Goal: Information Seeking & Learning: Learn about a topic

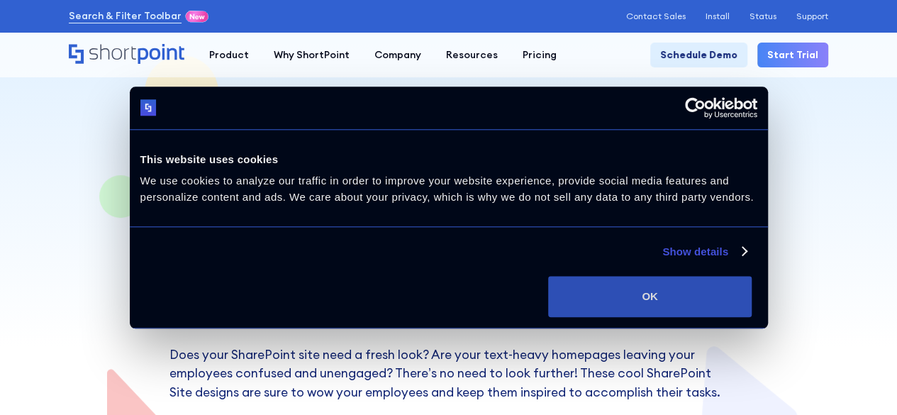
click at [752, 304] on button "OK" at bounding box center [650, 296] width 204 height 41
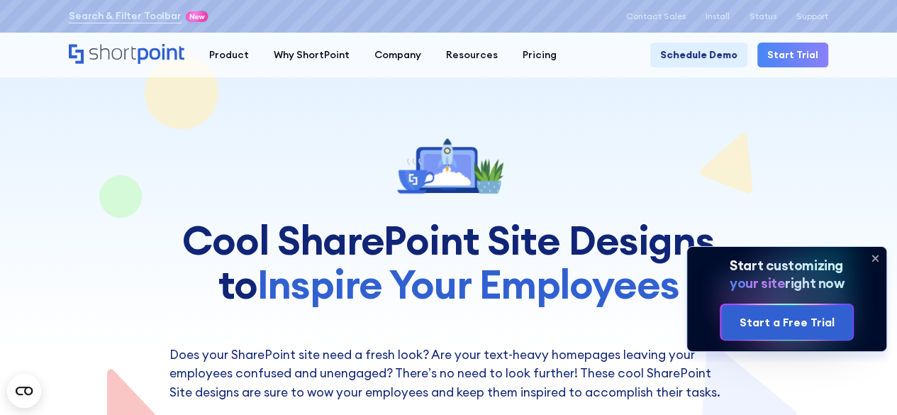
click at [879, 257] on icon at bounding box center [875, 258] width 23 height 23
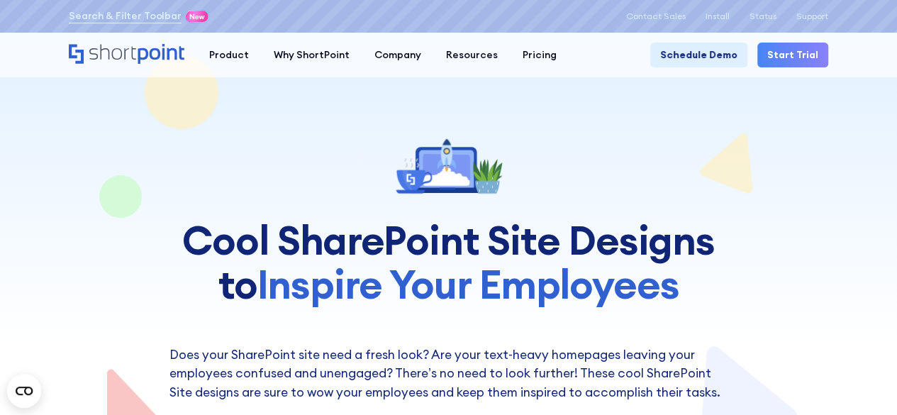
click at [205, 229] on h1 "Cool SharePoint Site Designs to Inspire Your Employees" at bounding box center [449, 261] width 559 height 87
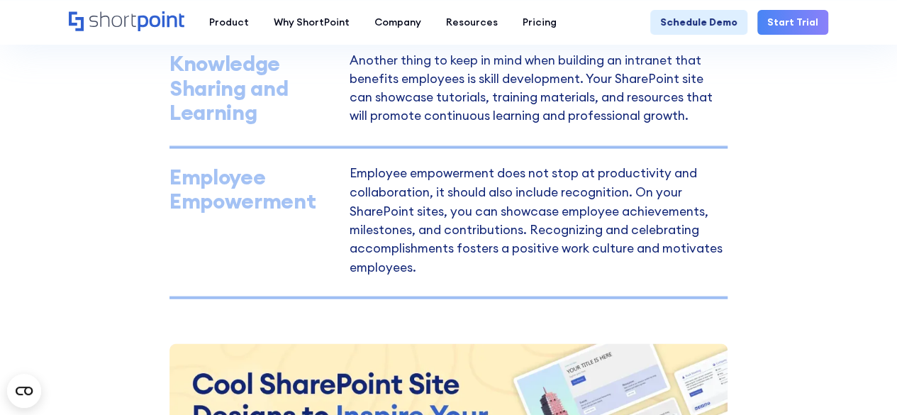
scroll to position [1064, 0]
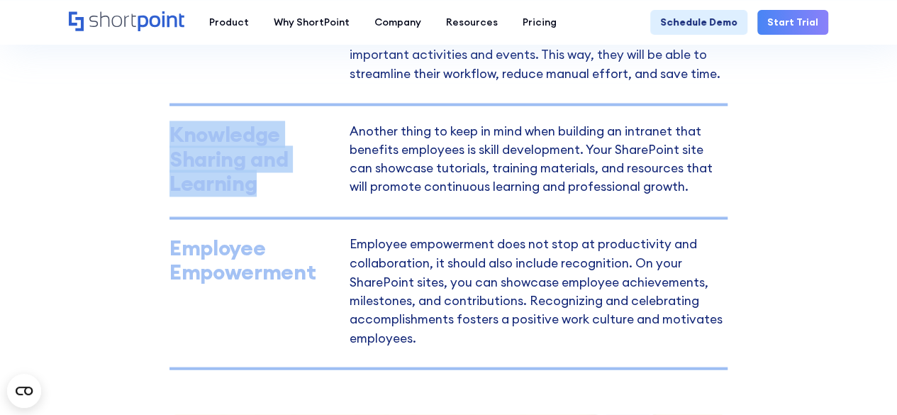
drag, startPoint x: 174, startPoint y: 130, endPoint x: 272, endPoint y: 189, distance: 114.6
click at [272, 189] on div "Knowledge Sharing and Learning" at bounding box center [253, 159] width 167 height 74
copy div "Knowledge Sharing and Learning"
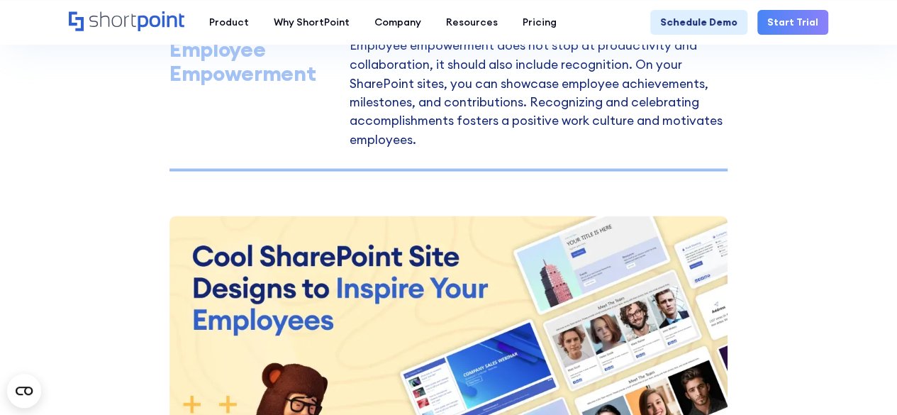
scroll to position [1277, 0]
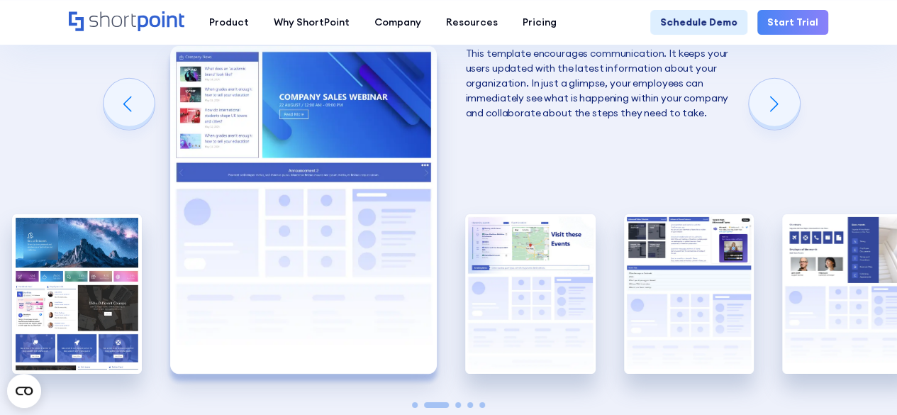
scroll to position [2128, 0]
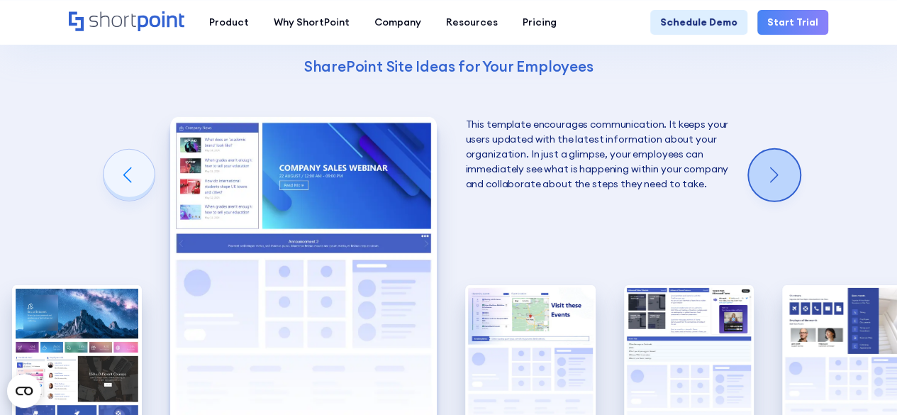
click at [786, 182] on div "Next slide" at bounding box center [774, 175] width 51 height 51
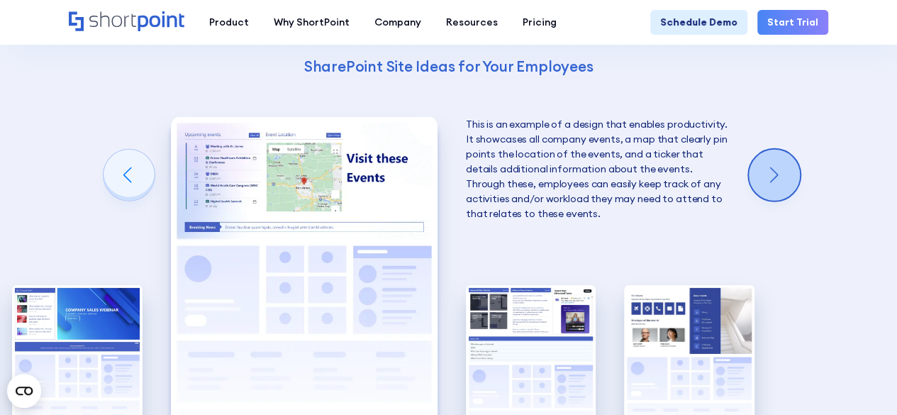
click at [786, 182] on div "Next slide" at bounding box center [774, 175] width 51 height 51
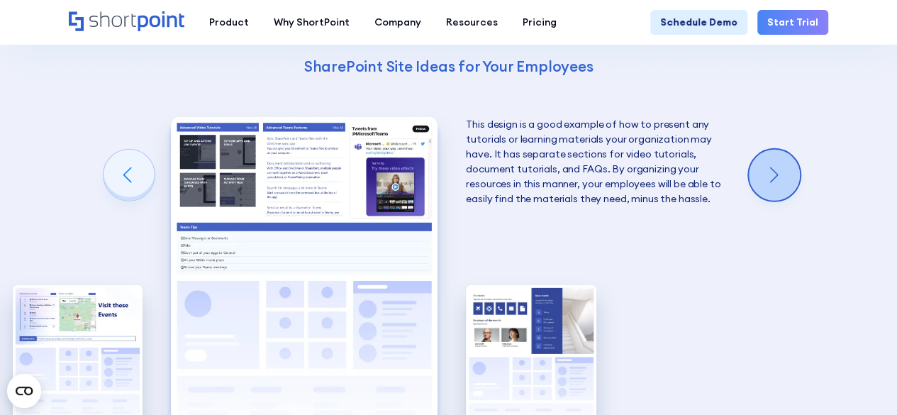
click at [786, 182] on div "Next slide" at bounding box center [774, 175] width 51 height 51
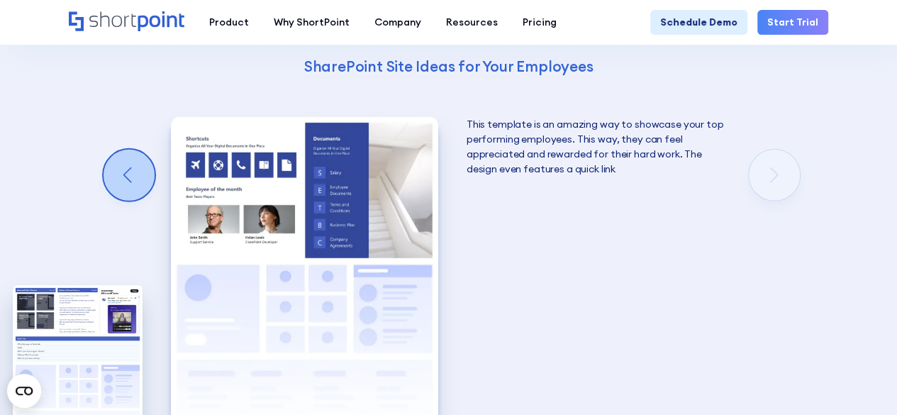
click at [120, 178] on div "Previous slide" at bounding box center [129, 175] width 51 height 51
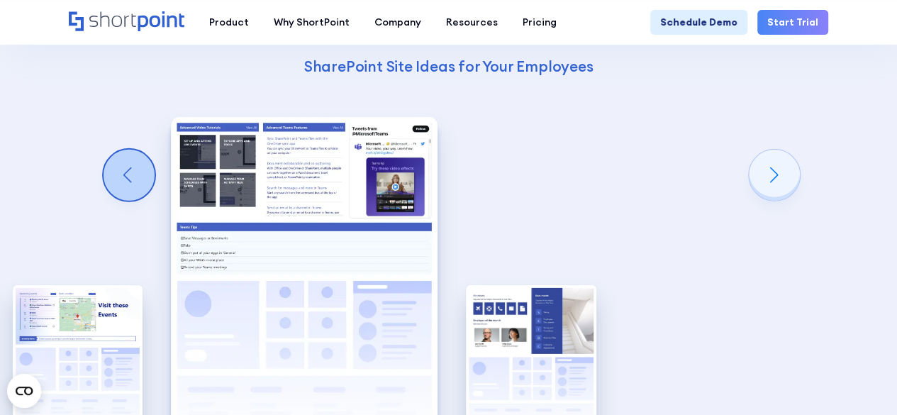
click at [120, 178] on div "Previous slide" at bounding box center [129, 175] width 51 height 51
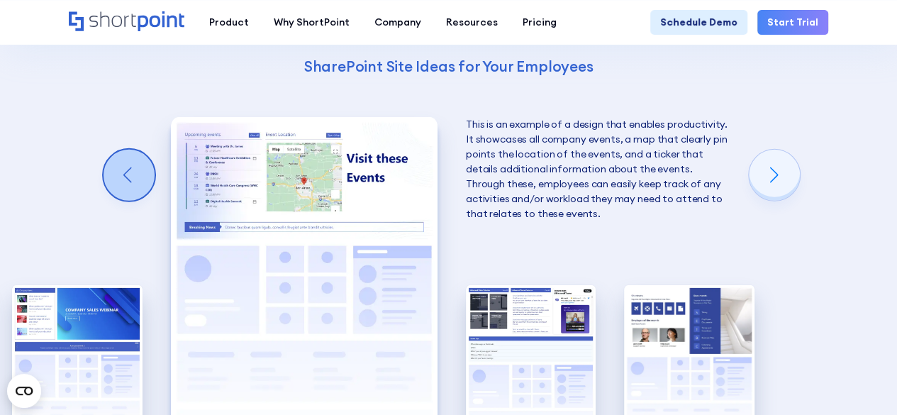
click at [120, 178] on div "Previous slide" at bounding box center [129, 175] width 51 height 51
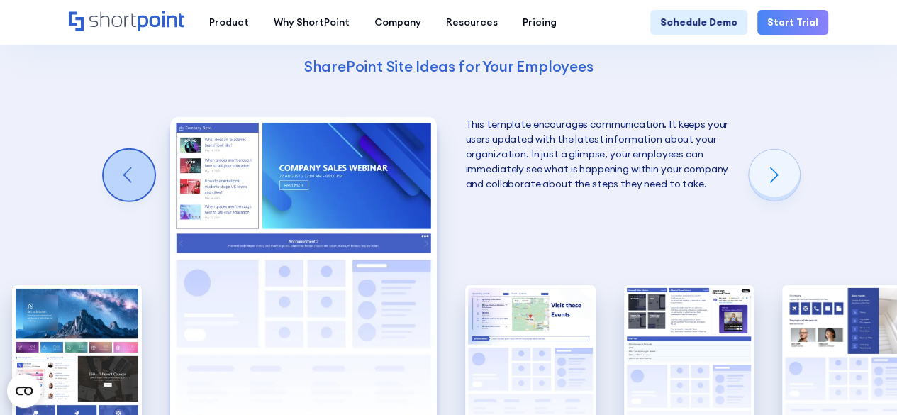
click at [120, 178] on div "Previous slide" at bounding box center [129, 175] width 51 height 51
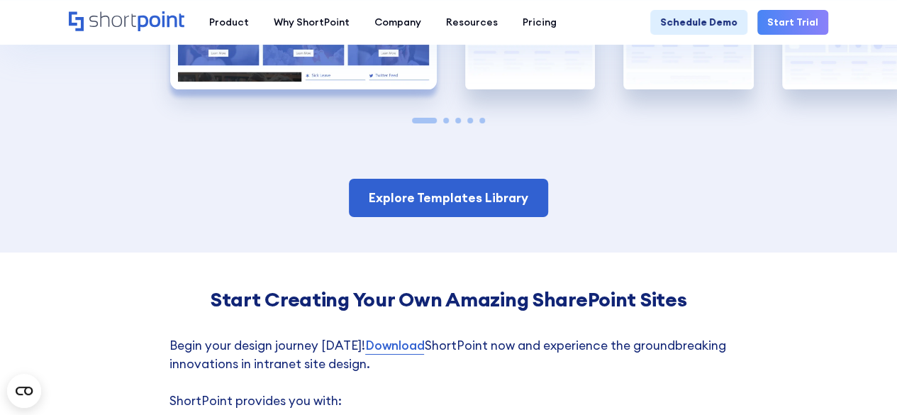
scroll to position [2482, 0]
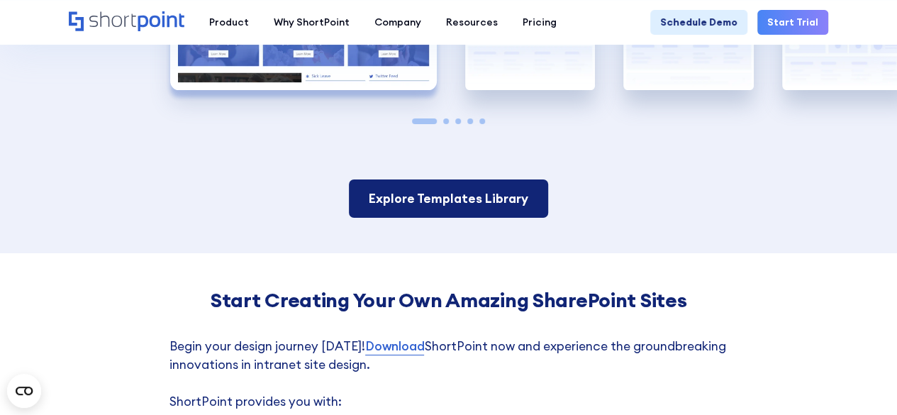
click at [438, 195] on link "Explore Templates Library" at bounding box center [448, 198] width 199 height 38
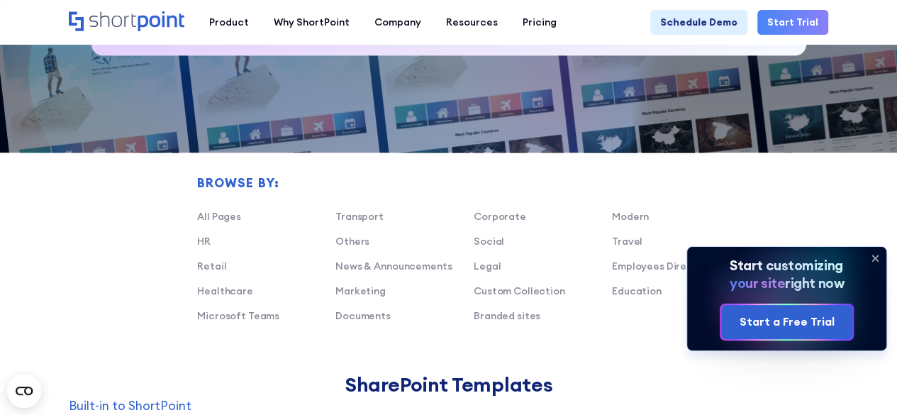
scroll to position [780, 0]
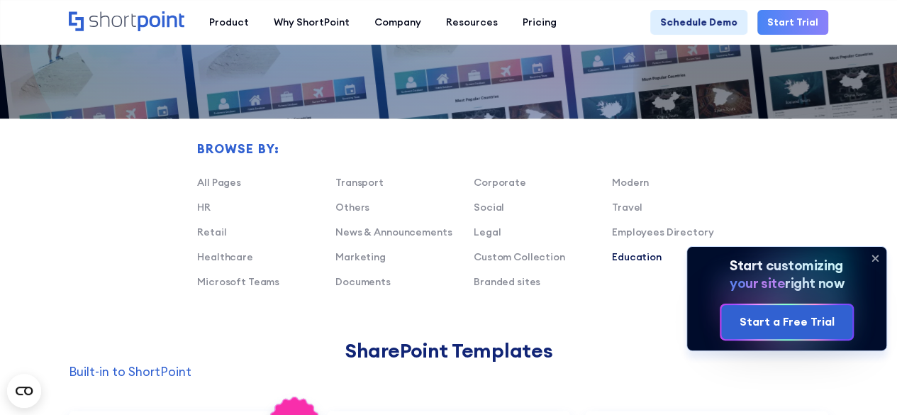
click at [622, 253] on link "Education" at bounding box center [637, 256] width 50 height 13
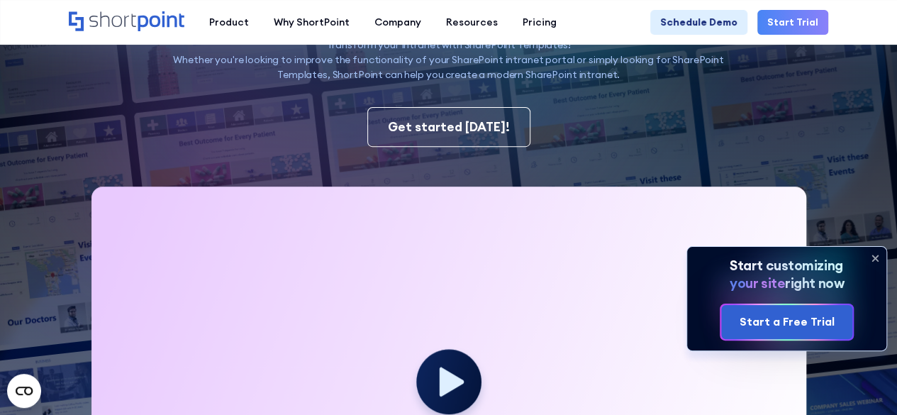
scroll to position [0, 0]
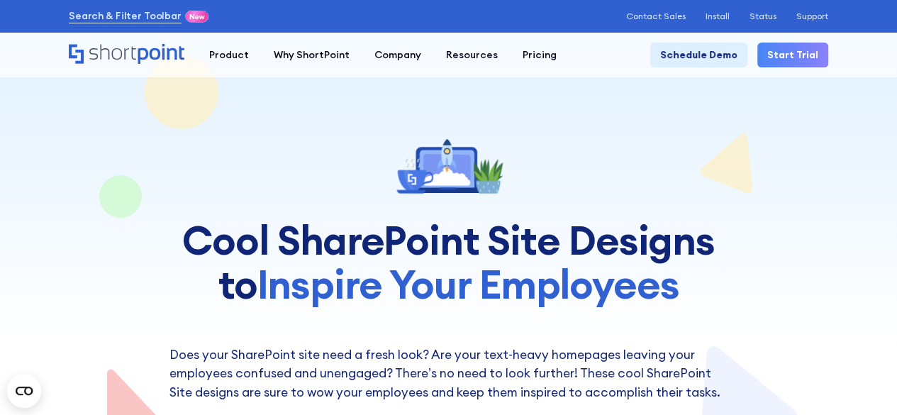
click at [218, 241] on h1 "Cool SharePoint Site Designs to Inspire Your Employees" at bounding box center [449, 261] width 559 height 87
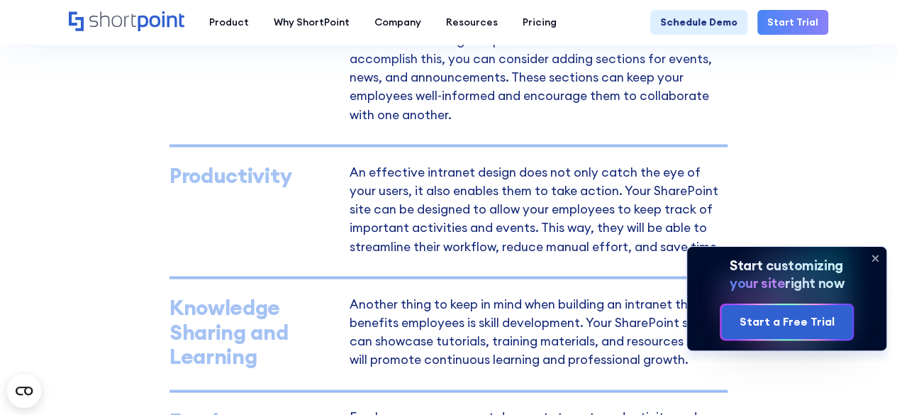
scroll to position [922, 0]
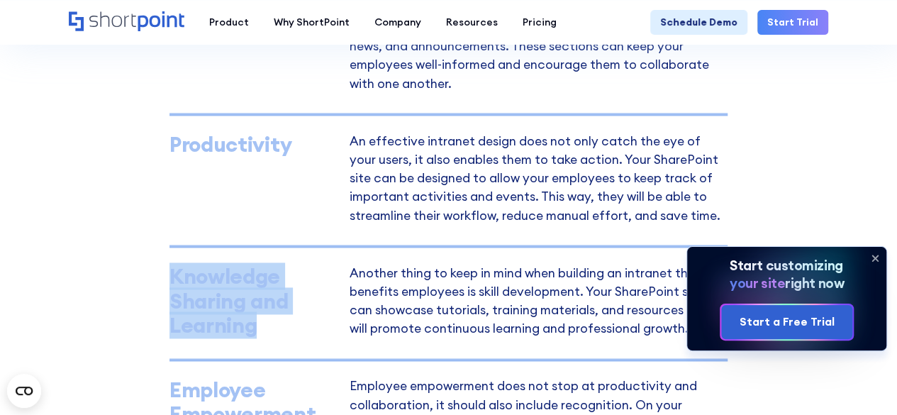
drag, startPoint x: 172, startPoint y: 276, endPoint x: 282, endPoint y: 315, distance: 116.7
click at [282, 315] on div "Knowledge Sharing and Learning" at bounding box center [253, 301] width 167 height 74
copy div "Knowledge Sharing and Learning"
